Goal: Task Accomplishment & Management: Use online tool/utility

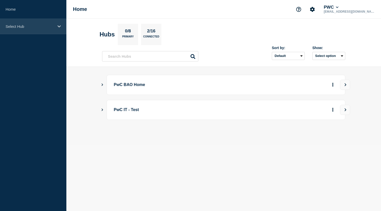
click at [50, 29] on div "Select Hub" at bounding box center [33, 26] width 66 height 15
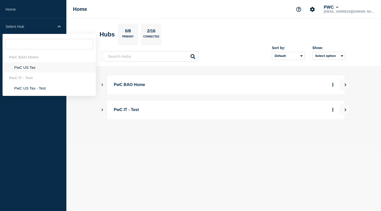
click at [25, 67] on li "PwC US Tax" at bounding box center [49, 67] width 93 height 10
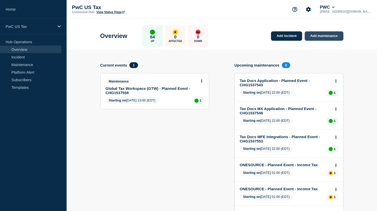
click at [328, 35] on link "Add maintenance" at bounding box center [324, 35] width 39 height 9
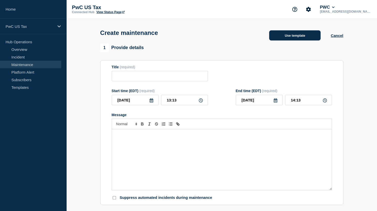
click at [283, 37] on button "Use template" at bounding box center [294, 35] width 51 height 10
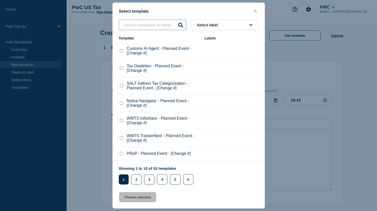
click at [147, 23] on input "text" at bounding box center [152, 25] width 67 height 10
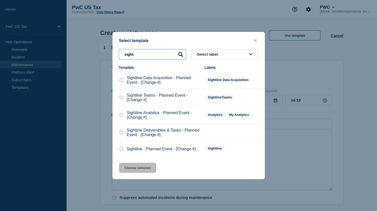
type input "sight"
click at [120, 80] on checkbox"] "Sightline Data Acquisition - Planned Event - [Change #] checkbox" at bounding box center [121, 80] width 3 height 3
checkbox checkbox"] "true"
click at [138, 169] on button "Choose selected" at bounding box center [137, 168] width 37 height 10
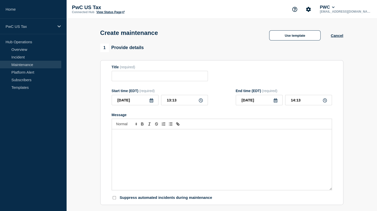
type input "Sightline Data Acquisition - Planned Event - [Change #]"
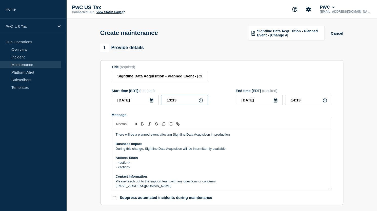
click at [170, 104] on input "13:13" at bounding box center [184, 100] width 47 height 10
type input "18:13"
type input "19:13"
click at [178, 100] on input "18:13" at bounding box center [184, 100] width 47 height 10
type input "18:30"
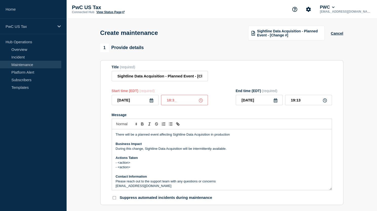
type input "19:30"
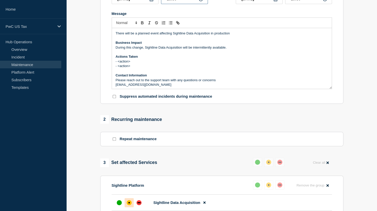
scroll to position [76, 0]
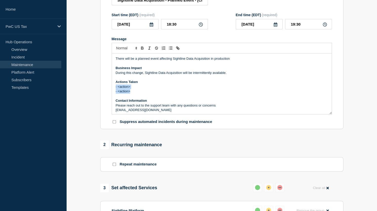
drag, startPoint x: 130, startPoint y: 92, endPoint x: 109, endPoint y: 88, distance: 21.2
click at [109, 88] on section "Title (required) Sightline Data Acquisition - Planned Event - [Change #] Start …" at bounding box center [221, 56] width 243 height 145
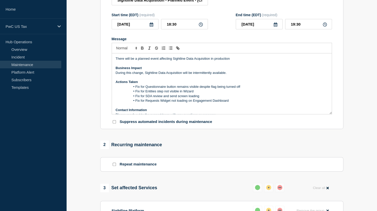
scroll to position [177, 0]
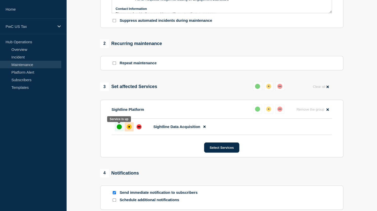
click at [121, 128] on div "up" at bounding box center [119, 126] width 5 height 5
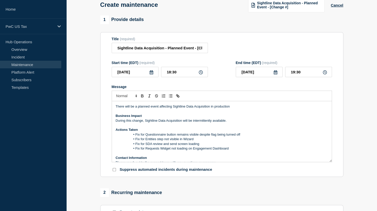
scroll to position [0, 0]
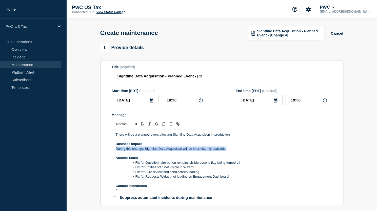
drag, startPoint x: 231, startPoint y: 150, endPoint x: 116, endPoint y: 152, distance: 115.6
click at [116, 151] on p "During this change, Sightline Data Acquisition will be intermittently available." at bounding box center [222, 149] width 212 height 5
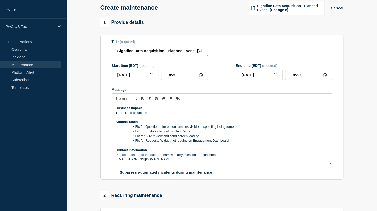
scroll to position [0, 14]
drag, startPoint x: 197, startPoint y: 51, endPoint x: 225, endPoint y: 52, distance: 27.9
click at [225, 52] on div "Title (required) Sightline Data Acquisition - Planned Event - [Change #]" at bounding box center [222, 48] width 220 height 16
paste input "CHG1537646"
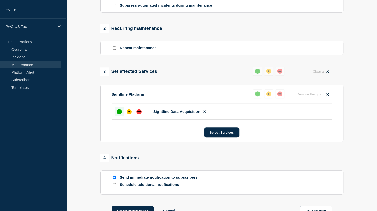
scroll to position [228, 0]
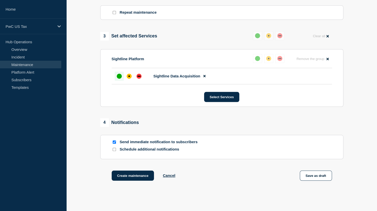
type input "Sightline Data Acquisition - Planned Event - CHG1537646"
click at [114, 143] on input "Send immediate notification to subscribers" at bounding box center [114, 142] width 3 height 3
checkbox input "false"
click at [140, 176] on button "Create maintenance" at bounding box center [133, 176] width 43 height 10
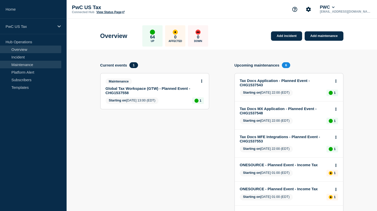
click at [31, 63] on link "Maintenance" at bounding box center [30, 65] width 61 height 8
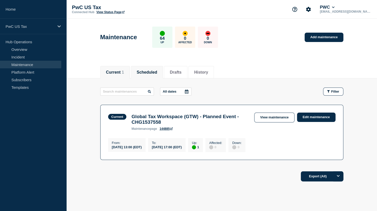
click at [149, 71] on button "Scheduled" at bounding box center [147, 72] width 21 height 5
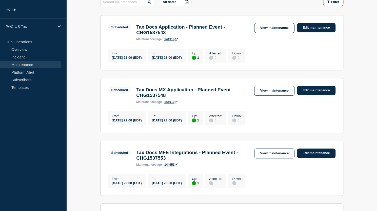
scroll to position [23, 0]
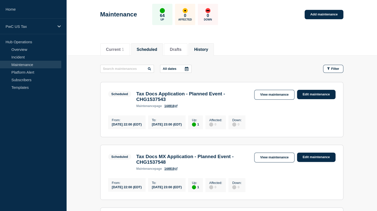
click at [214, 52] on li "History" at bounding box center [202, 49] width 26 height 12
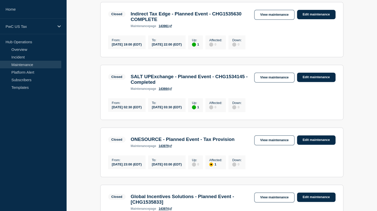
scroll to position [48, 0]
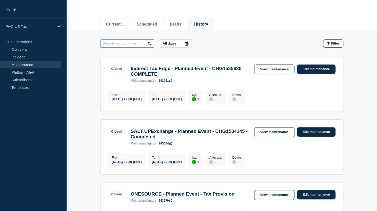
click at [126, 42] on input "text" at bounding box center [127, 44] width 54 height 8
type input "data"
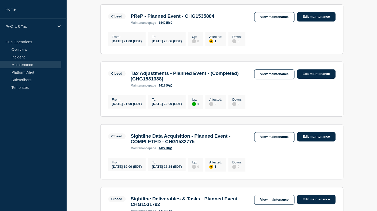
scroll to position [150, 0]
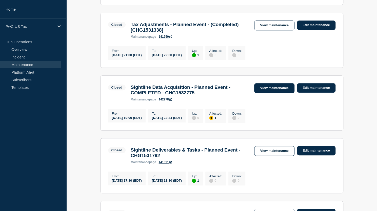
click at [276, 91] on link "View maintenance" at bounding box center [274, 88] width 40 height 10
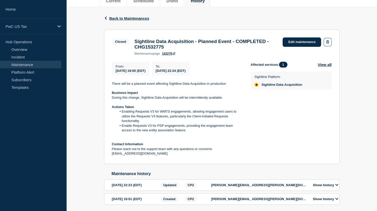
scroll to position [76, 0]
